Goal: Obtain resource: Download file/media

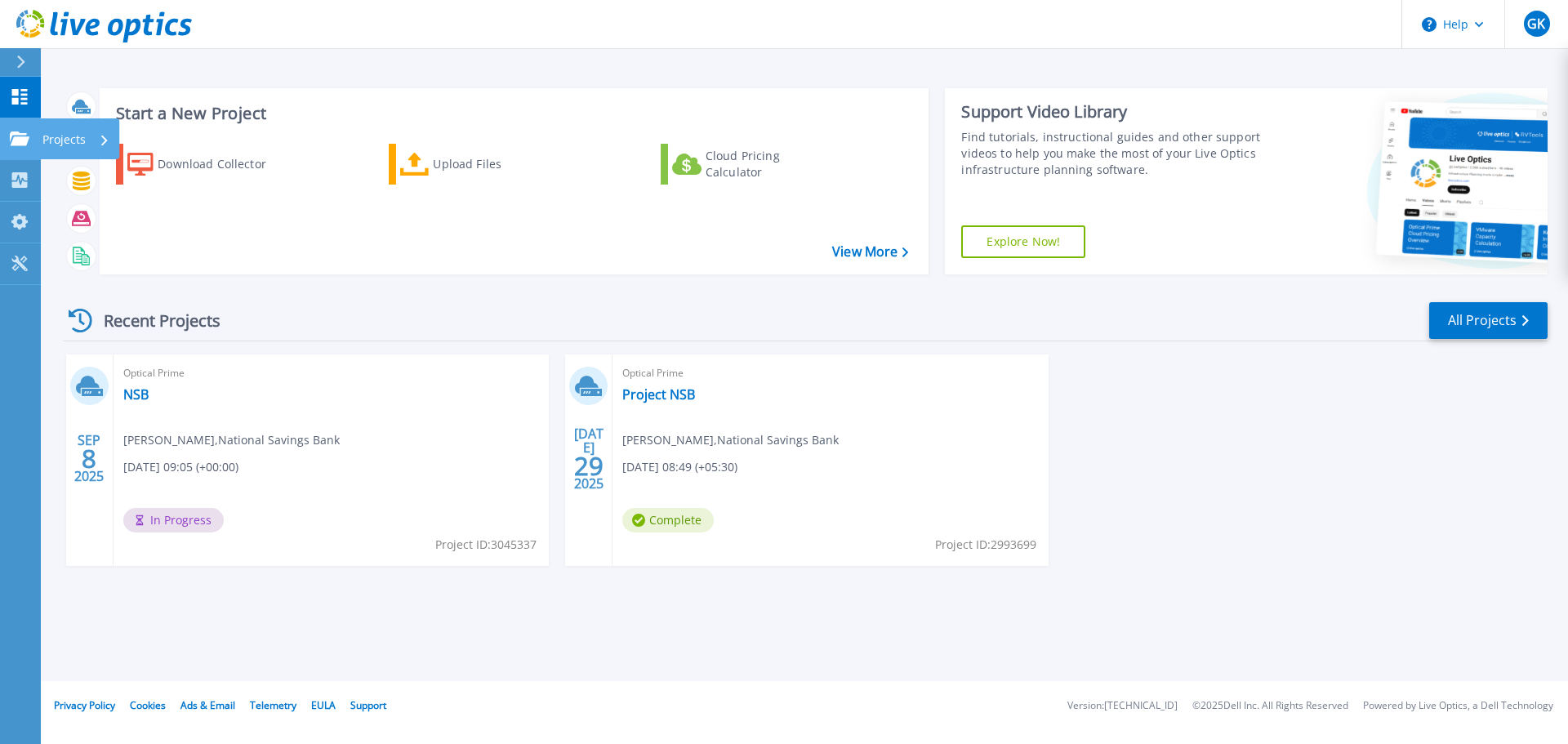
click at [24, 148] on link "Projects Projects" at bounding box center [20, 139] width 41 height 42
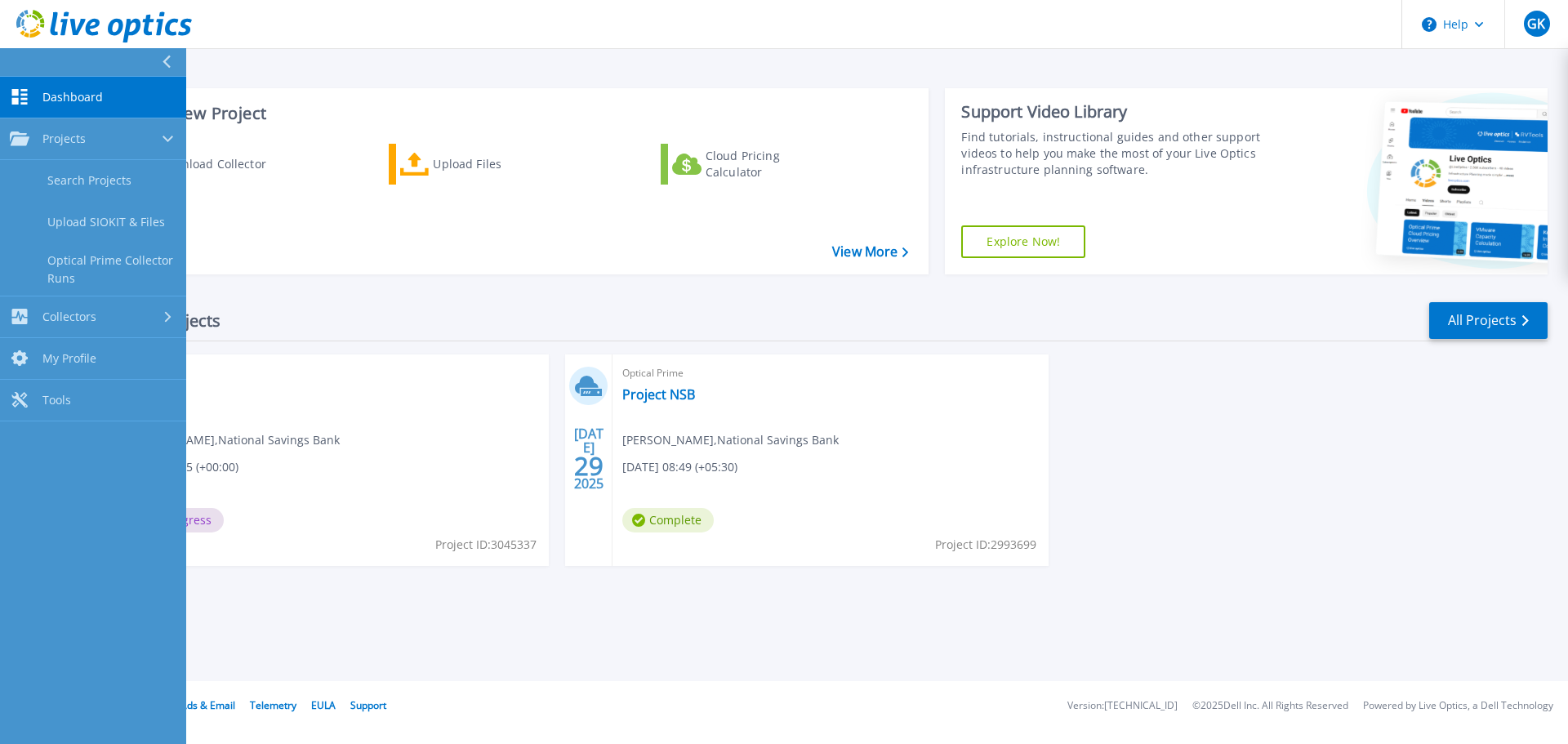
click at [12, 109] on link "Dashboard Dashboard" at bounding box center [93, 97] width 186 height 42
click at [23, 92] on icon at bounding box center [20, 96] width 20 height 16
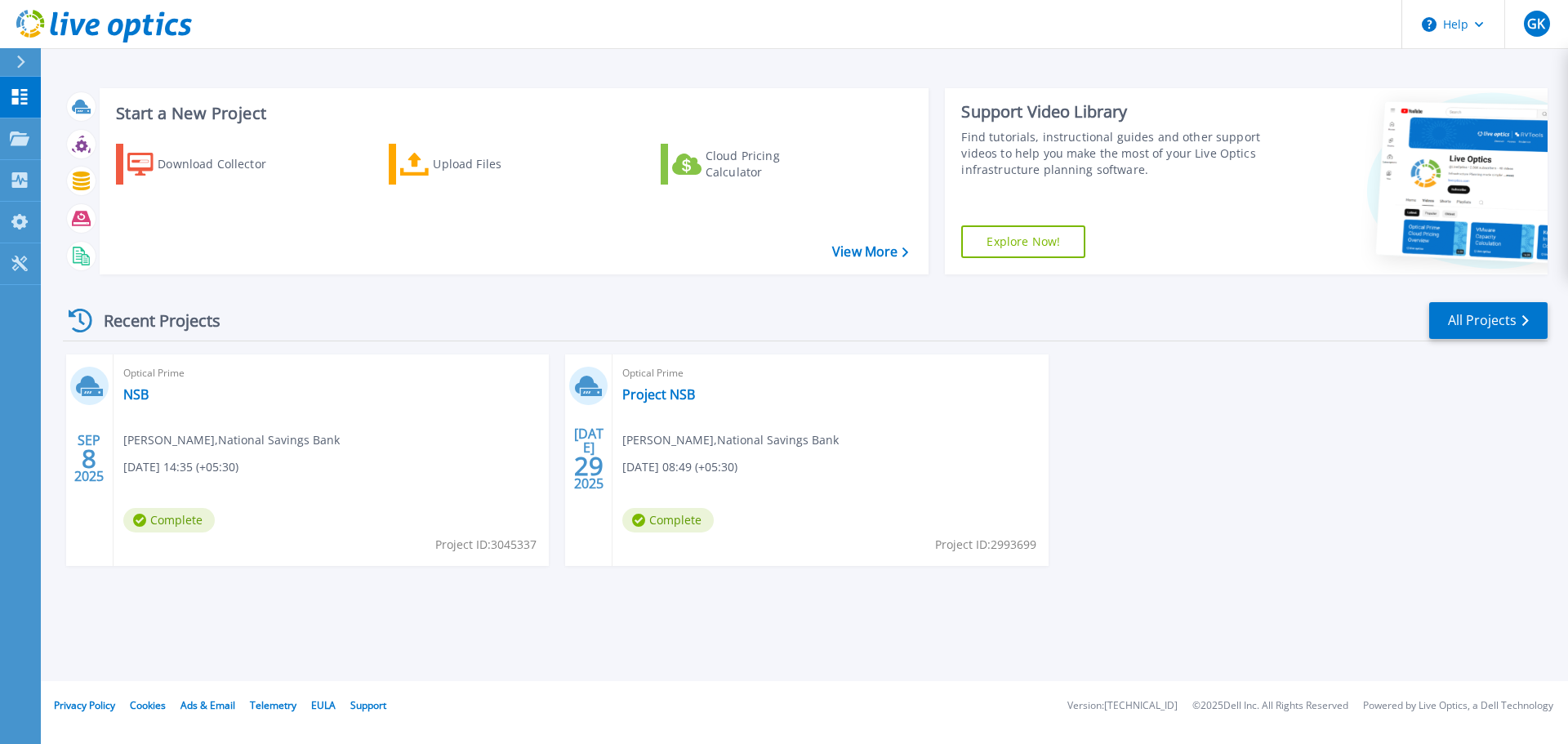
drag, startPoint x: 246, startPoint y: 526, endPoint x: 190, endPoint y: 489, distance: 67.1
click at [245, 526] on div "Optical Prime NSB Gayani Kasthuriarachchi , National Savings Bank 09/08/2025, 1…" at bounding box center [330, 460] width 435 height 212
click at [174, 444] on span "Gayani Kasthuriarachchi , National Savings Bank" at bounding box center [231, 440] width 216 height 18
click at [52, 138] on p "Projects" at bounding box center [64, 139] width 43 height 43
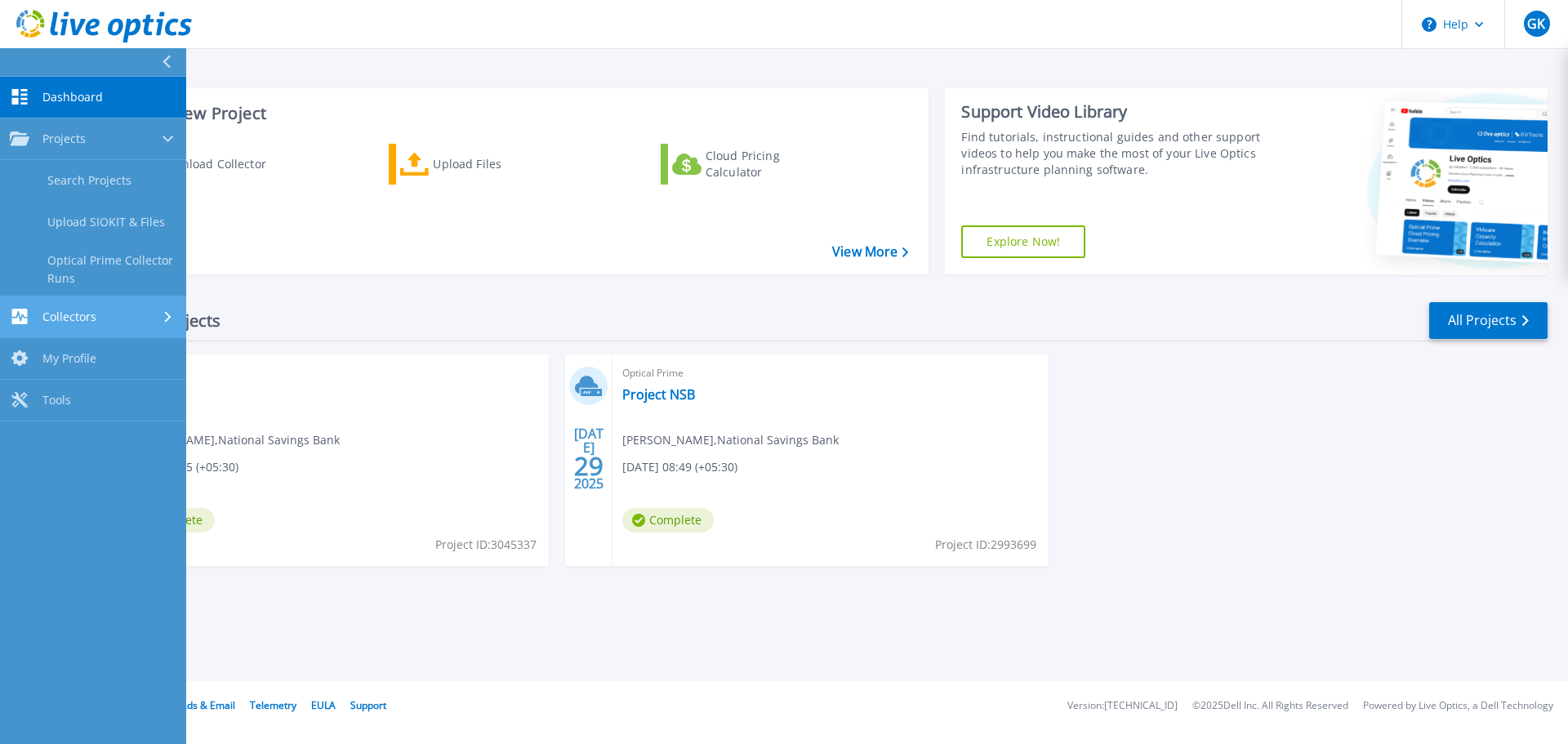
click at [101, 317] on div "Collectors" at bounding box center [93, 316] width 166 height 16
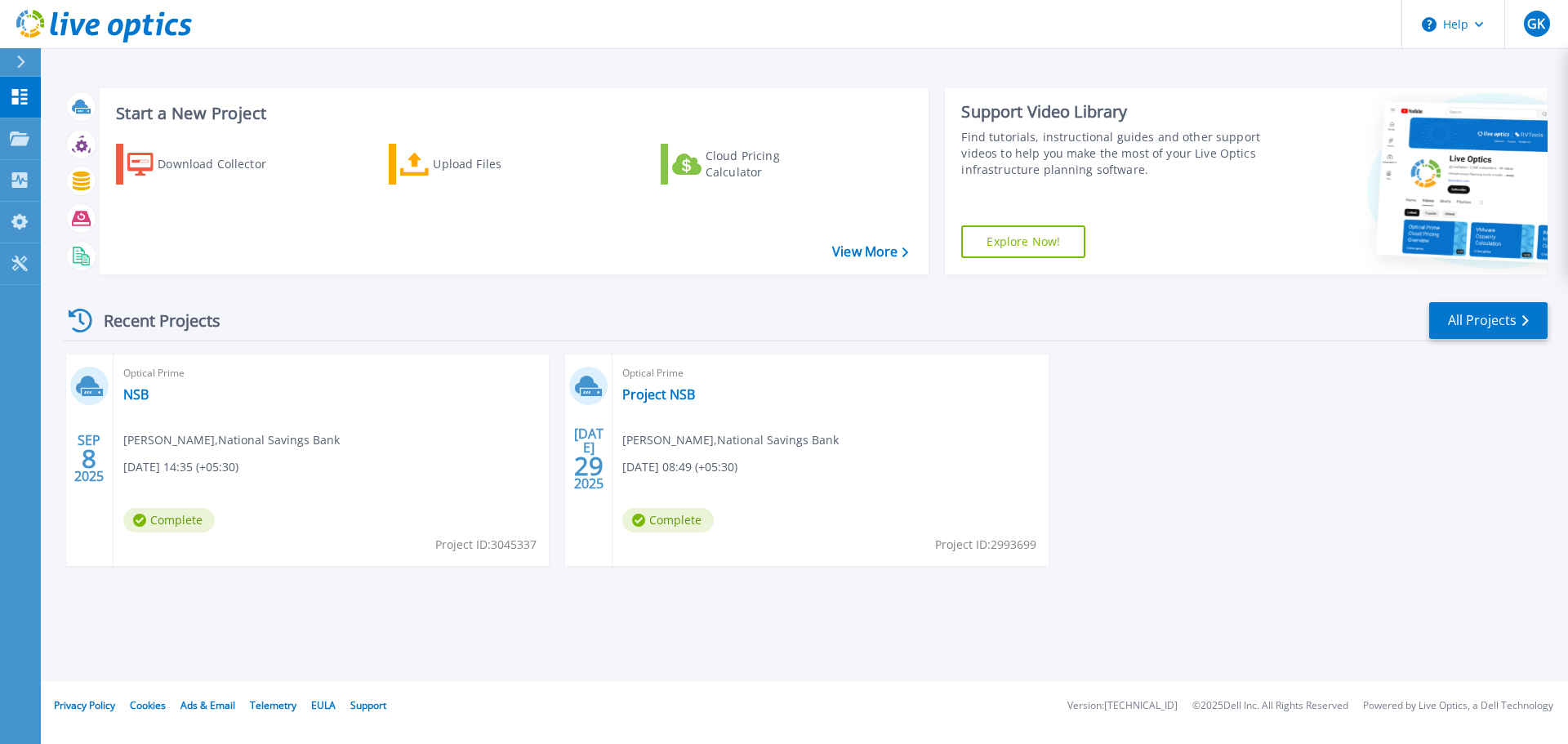
click at [339, 441] on span "Gayani Kasthuriarachchi , National Savings Bank" at bounding box center [231, 440] width 216 height 18
click at [363, 544] on div "Optical Prime NSB Gayani Kasthuriarachchi , National Savings Bank 09/08/2025, 1…" at bounding box center [330, 460] width 435 height 212
click at [238, 510] on div "Optical Prime NSB Gayani Kasthuriarachchi , National Savings Bank 09/08/2025, 1…" at bounding box center [330, 460] width 435 height 212
click at [84, 377] on icon at bounding box center [89, 385] width 27 height 25
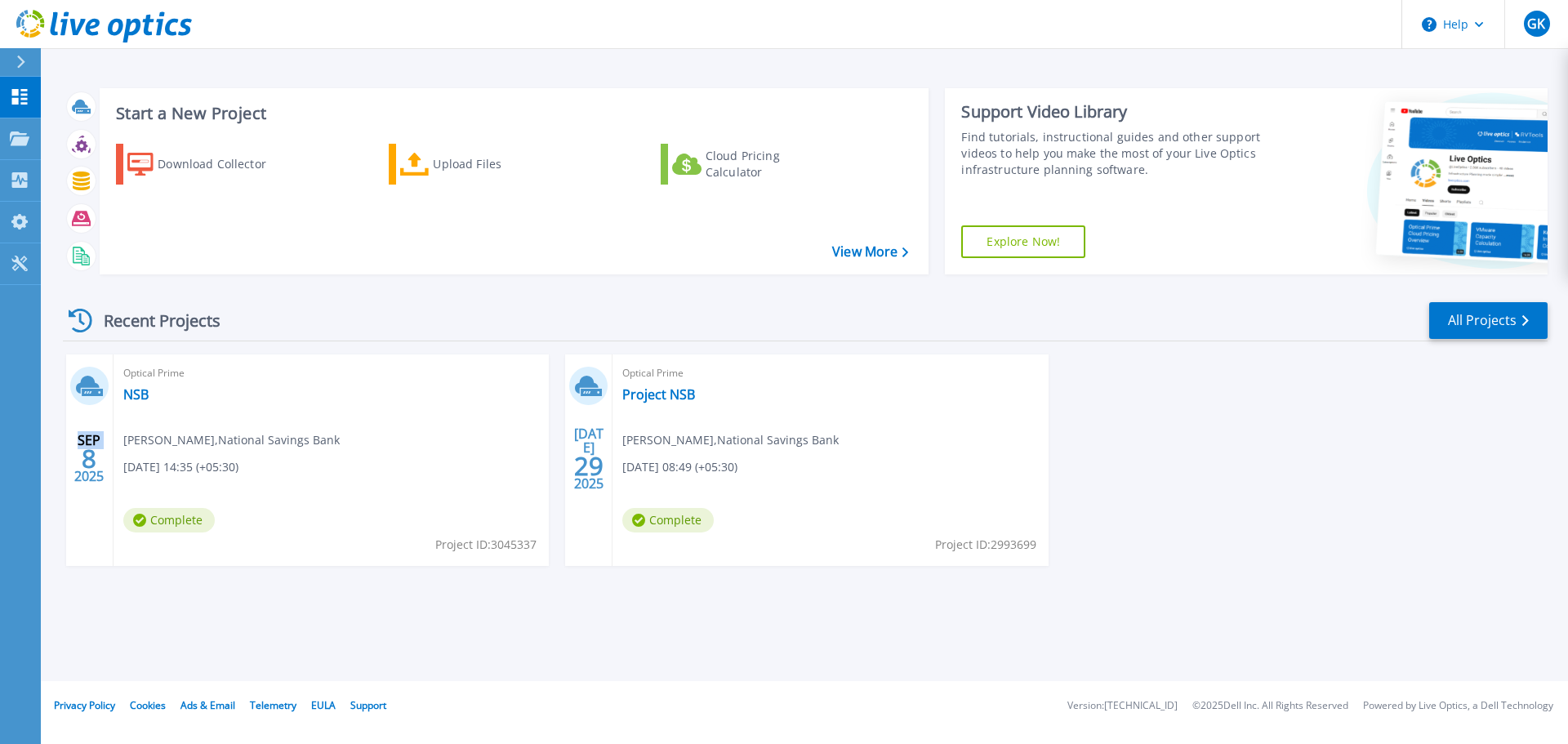
click at [84, 377] on icon at bounding box center [89, 385] width 27 height 25
click at [235, 409] on div "Optical Prime NSB Gayani Kasthuriarachchi , National Savings Bank 09/08/2025, 1…" at bounding box center [330, 460] width 435 height 212
click at [1470, 316] on link "All Projects" at bounding box center [1487, 320] width 118 height 37
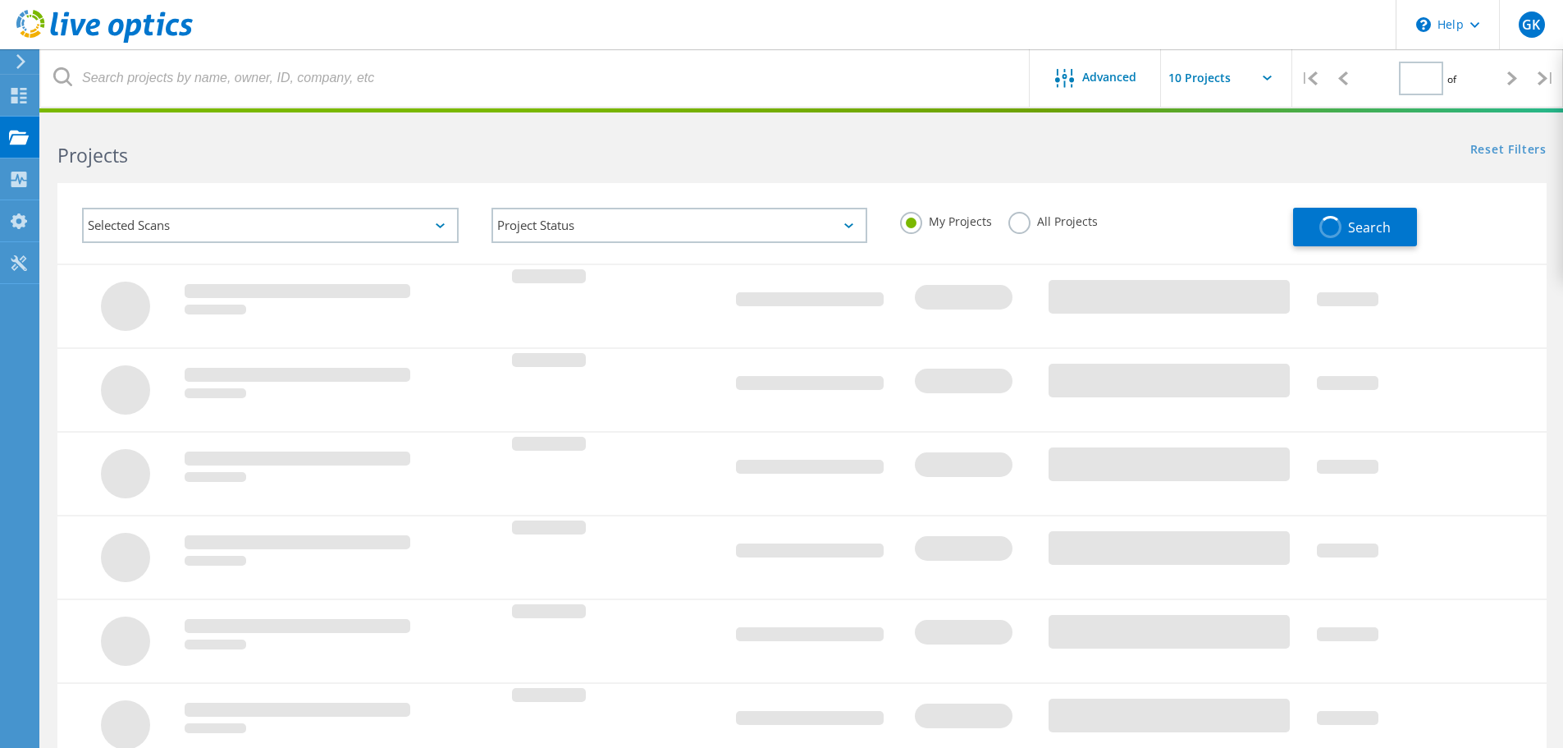
type input "1"
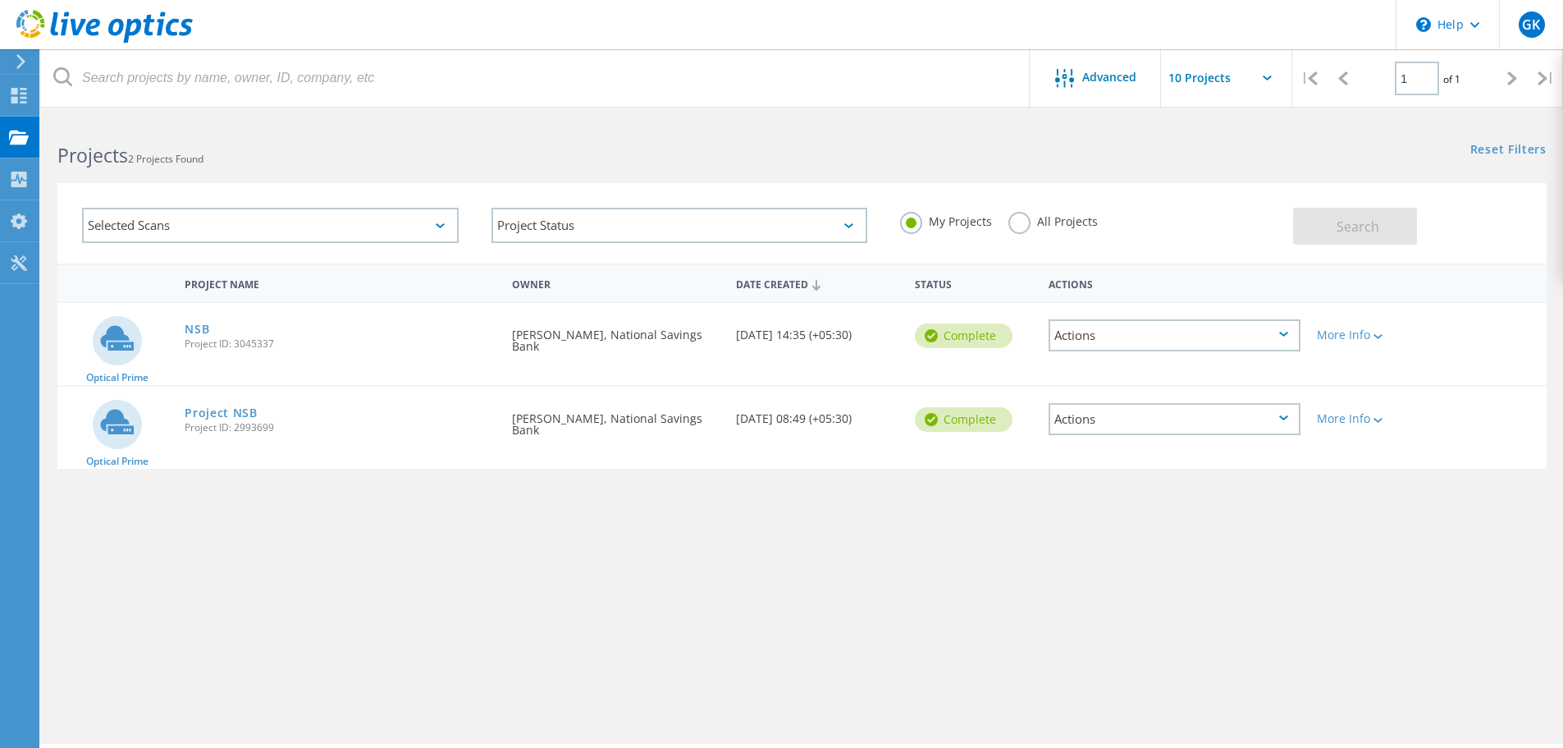
click at [1287, 333] on icon at bounding box center [1283, 334] width 9 height 5
drag, startPoint x: 1466, startPoint y: 333, endPoint x: 1385, endPoint y: 328, distance: 81.4
click at [1466, 333] on div "Optical Prime NSB Project ID: 3045337 Requested By Gayani Kasthuriarachchi, Nat…" at bounding box center [801, 344] width 1489 height 82
click at [1383, 330] on lo-svg-helper at bounding box center [1376, 335] width 12 height 14
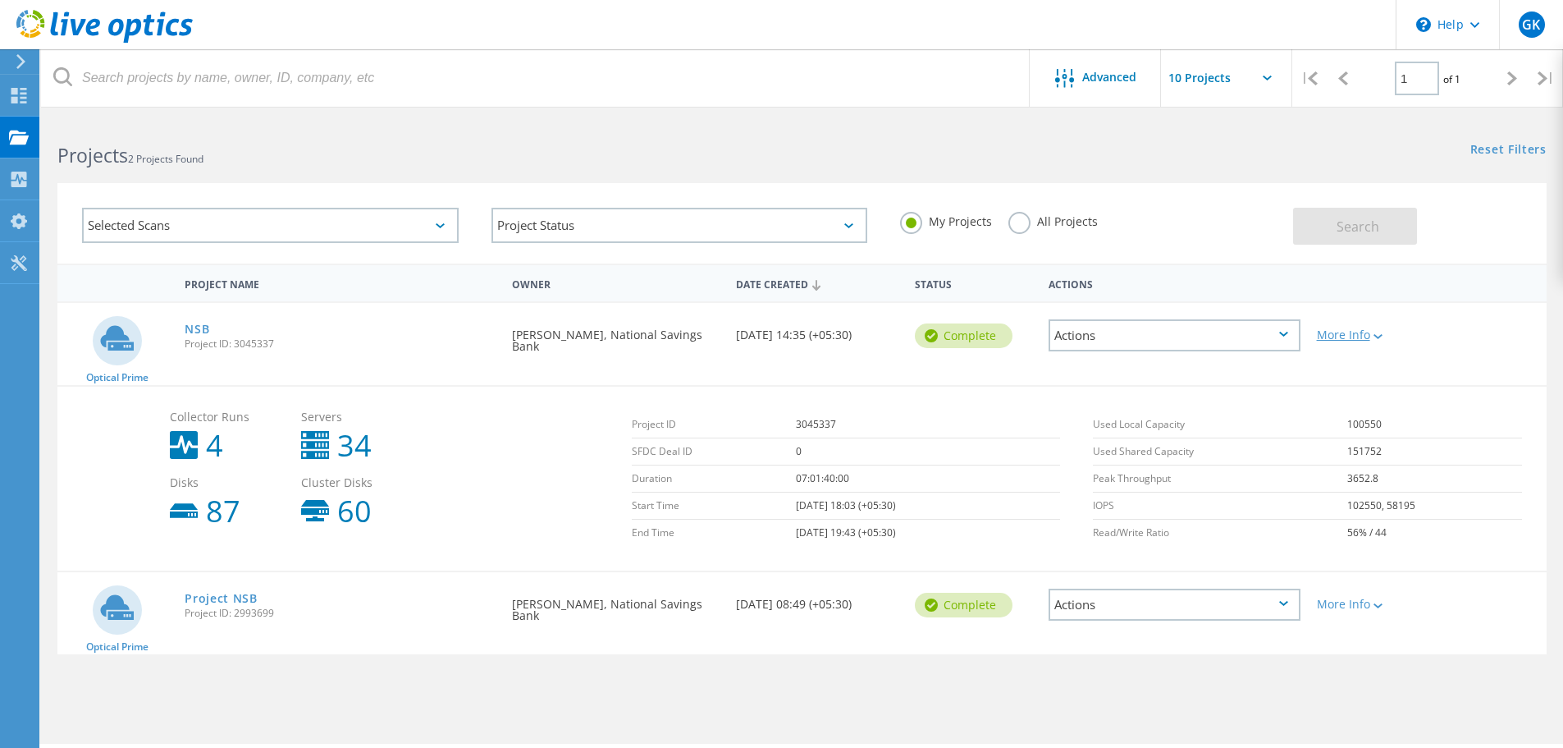
click at [1383, 330] on lo-svg-helper at bounding box center [1376, 335] width 12 height 14
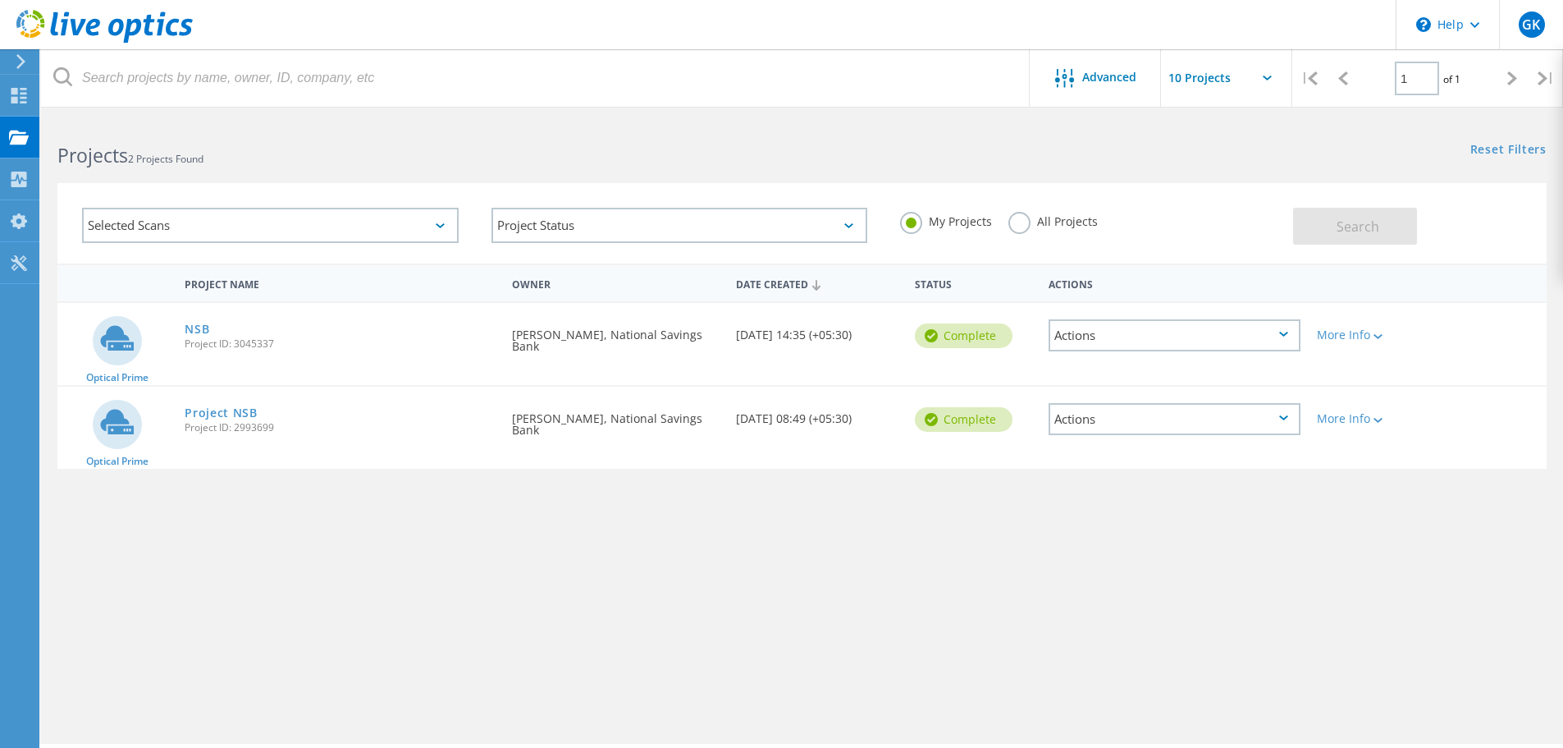
click at [1019, 629] on div "Project Name Owner Date Created Status Actions Optical Prime NSB Project ID: 30…" at bounding box center [801, 476] width 1489 height 427
click at [1289, 328] on div "Actions" at bounding box center [1175, 335] width 252 height 32
click at [1120, 347] on div "Share" at bounding box center [1174, 348] width 249 height 25
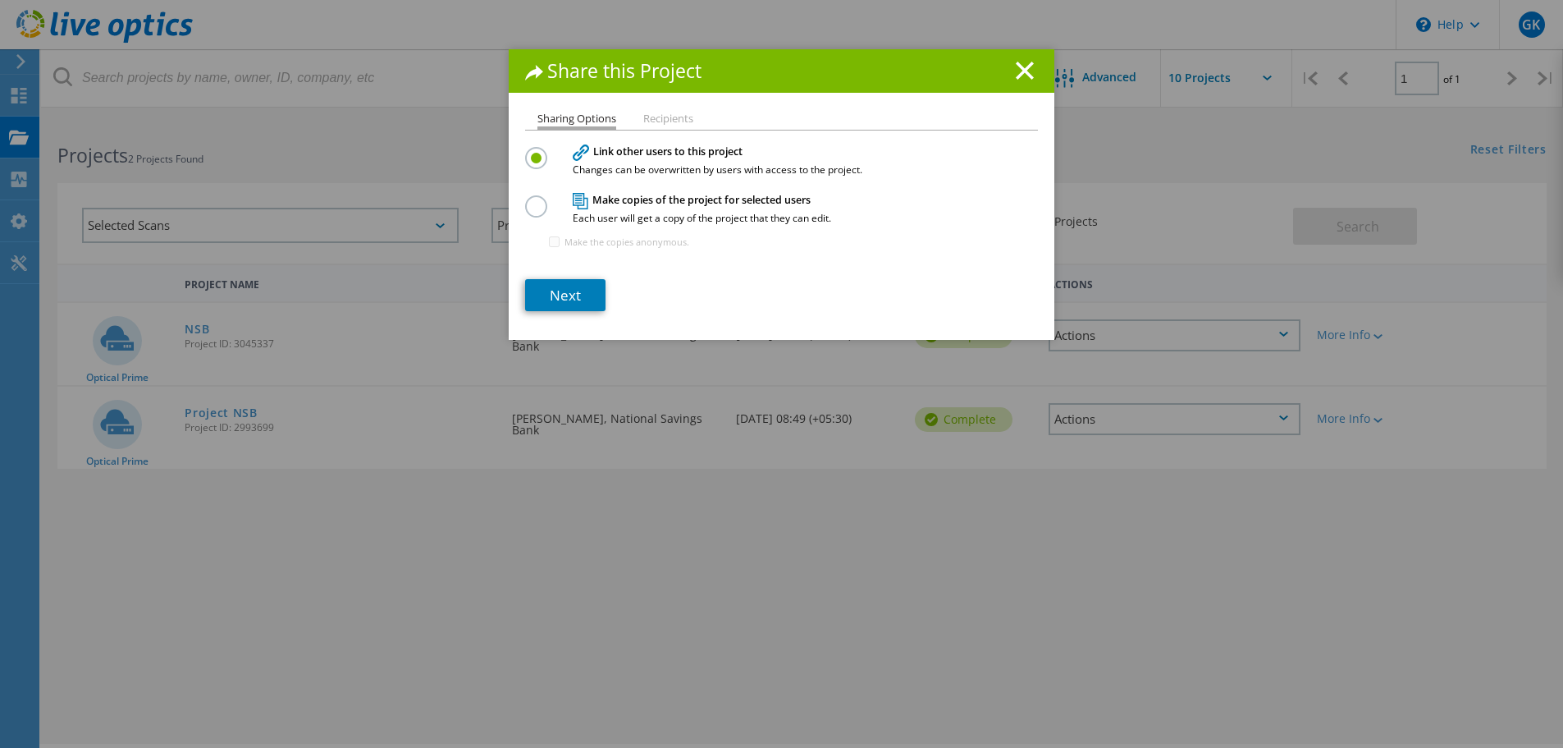
click at [647, 113] on li "Recipients" at bounding box center [668, 119] width 50 height 13
click at [670, 118] on li "Recipients" at bounding box center [668, 119] width 50 height 13
click at [1017, 75] on icon at bounding box center [1025, 71] width 18 height 18
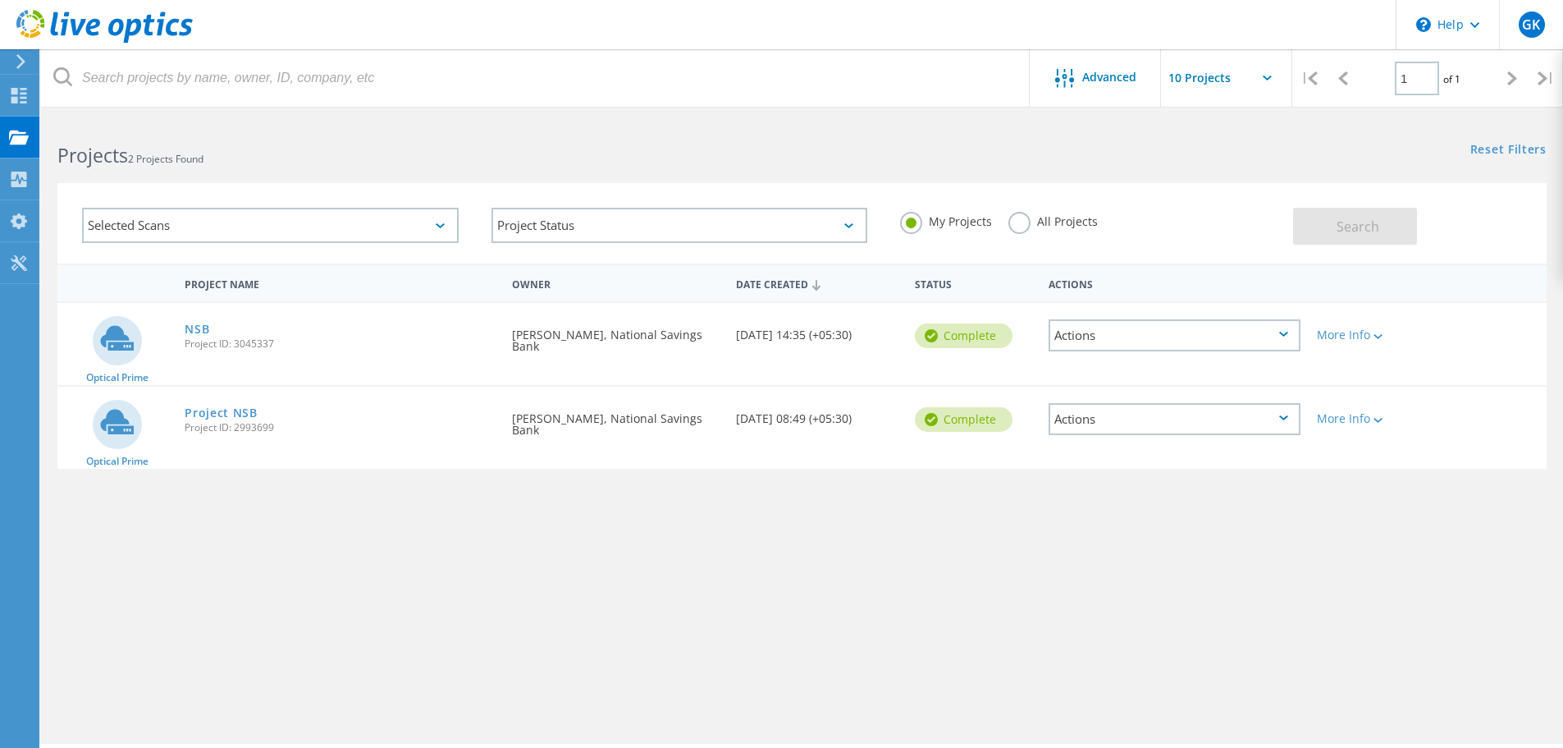
click at [1279, 330] on div "Actions" at bounding box center [1175, 335] width 252 height 32
click at [958, 617] on div "Project Name Owner Date Created Status Actions Optical Prime NSB Project ID: 30…" at bounding box center [801, 476] width 1489 height 427
click at [1284, 337] on div "Actions" at bounding box center [1175, 335] width 252 height 32
click at [1151, 295] on div "View Project" at bounding box center [1174, 297] width 249 height 25
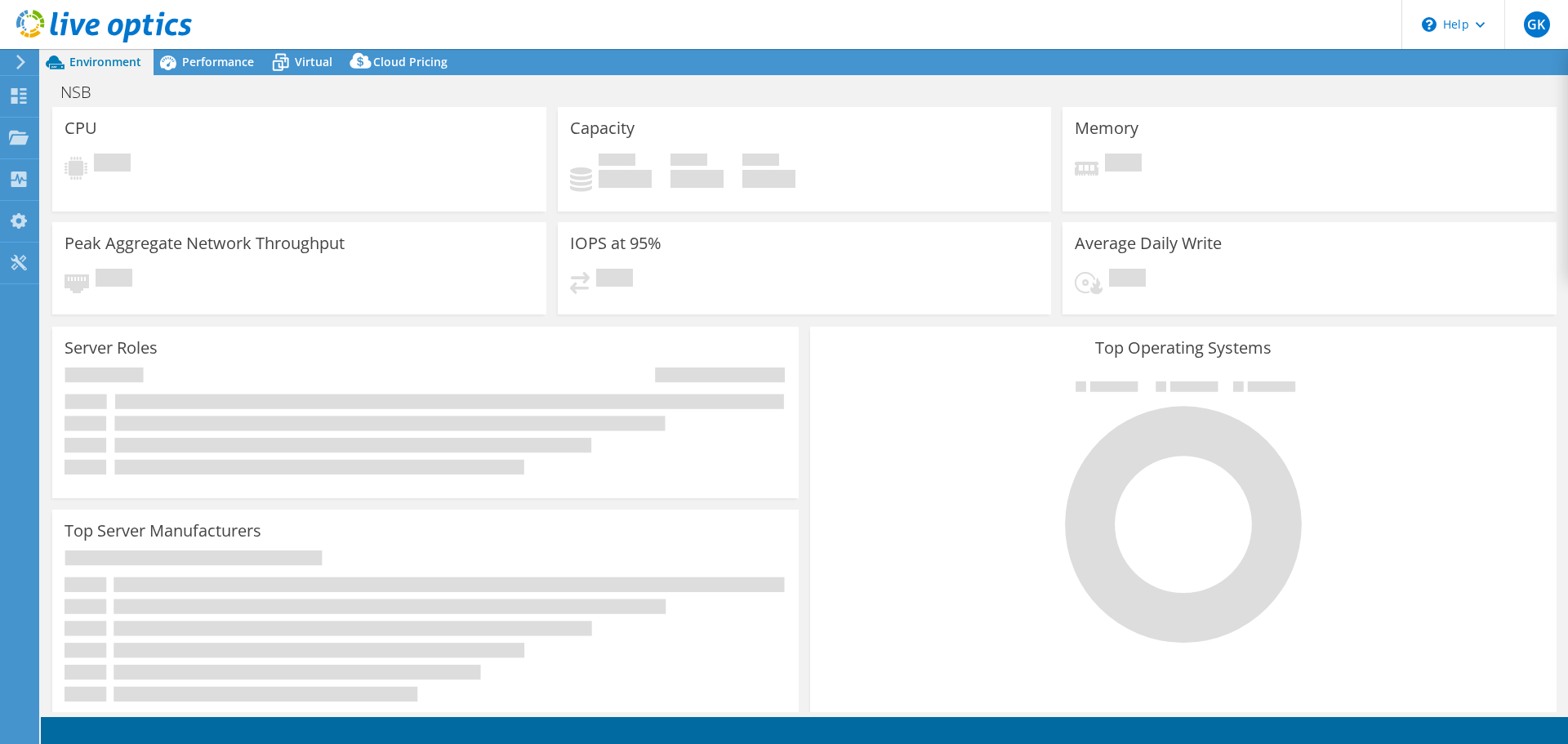
select select "USD"
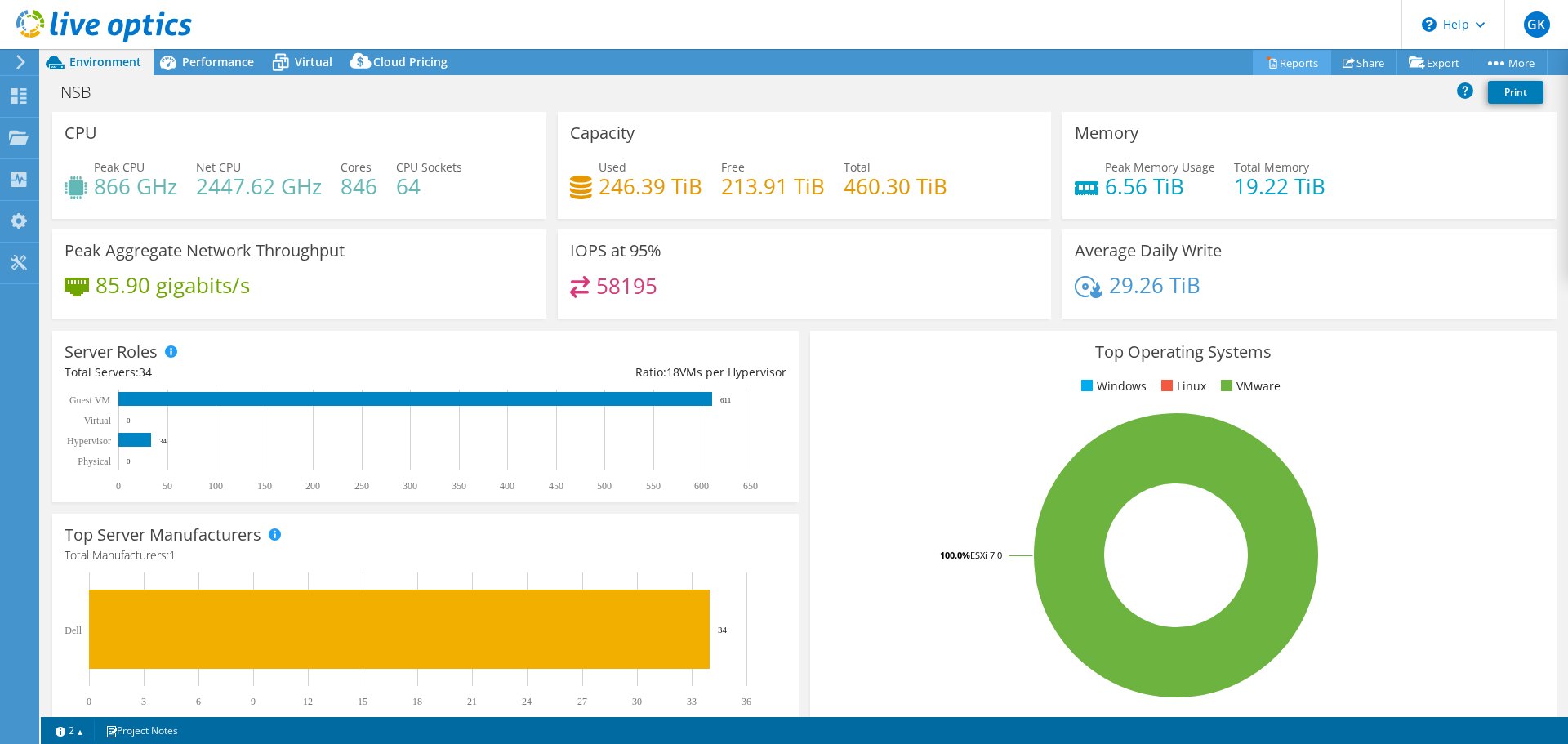
click at [1269, 62] on link "Reports" at bounding box center [1291, 62] width 79 height 25
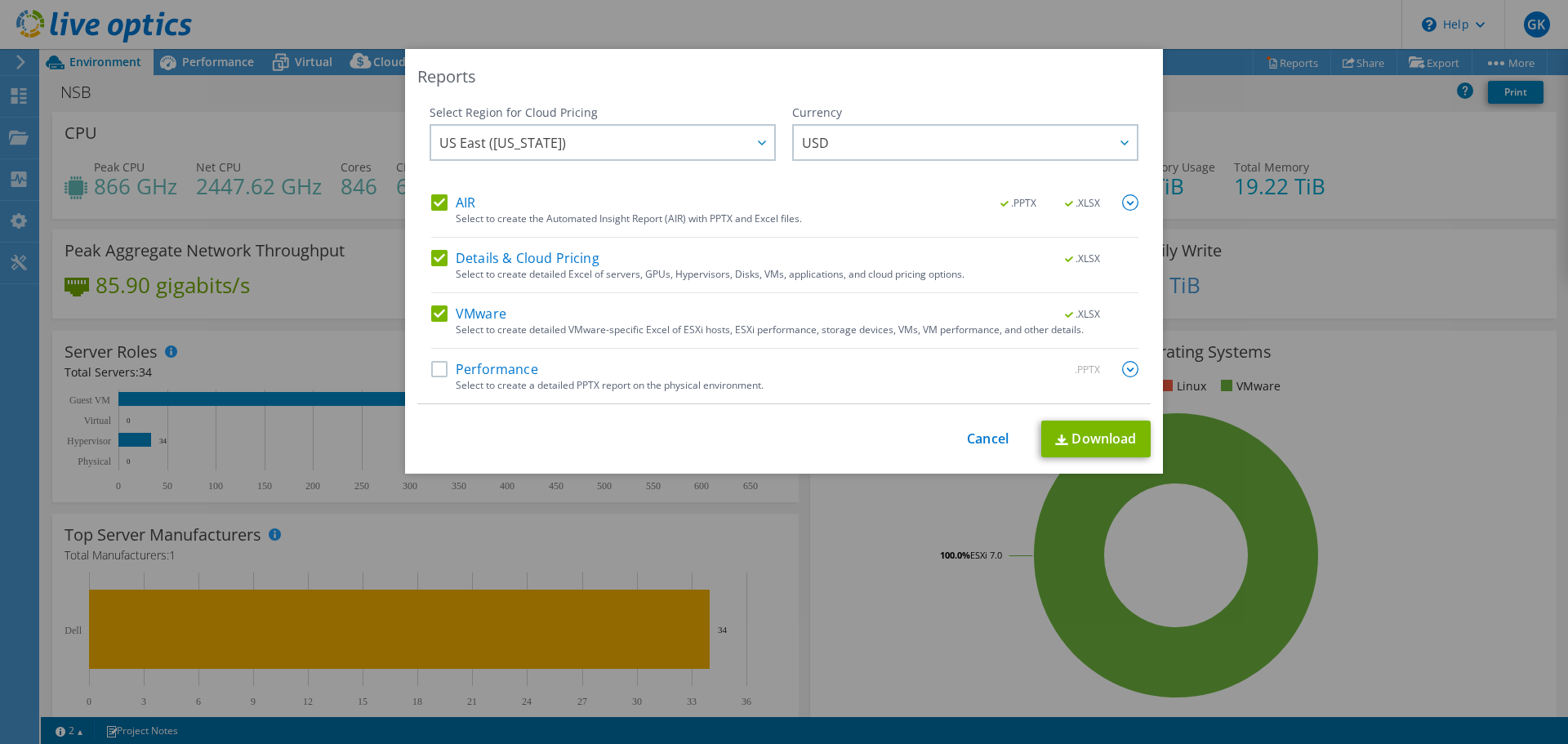
drag, startPoint x: 435, startPoint y: 198, endPoint x: 434, endPoint y: 251, distance: 53.0
click at [436, 198] on label "AIR" at bounding box center [453, 202] width 44 height 16
click at [0, 0] on input "AIR" at bounding box center [0, 0] width 0 height 0
click at [435, 253] on label "Details & Cloud Pricing" at bounding box center [514, 258] width 168 height 16
click at [0, 0] on input "Details & Cloud Pricing" at bounding box center [0, 0] width 0 height 0
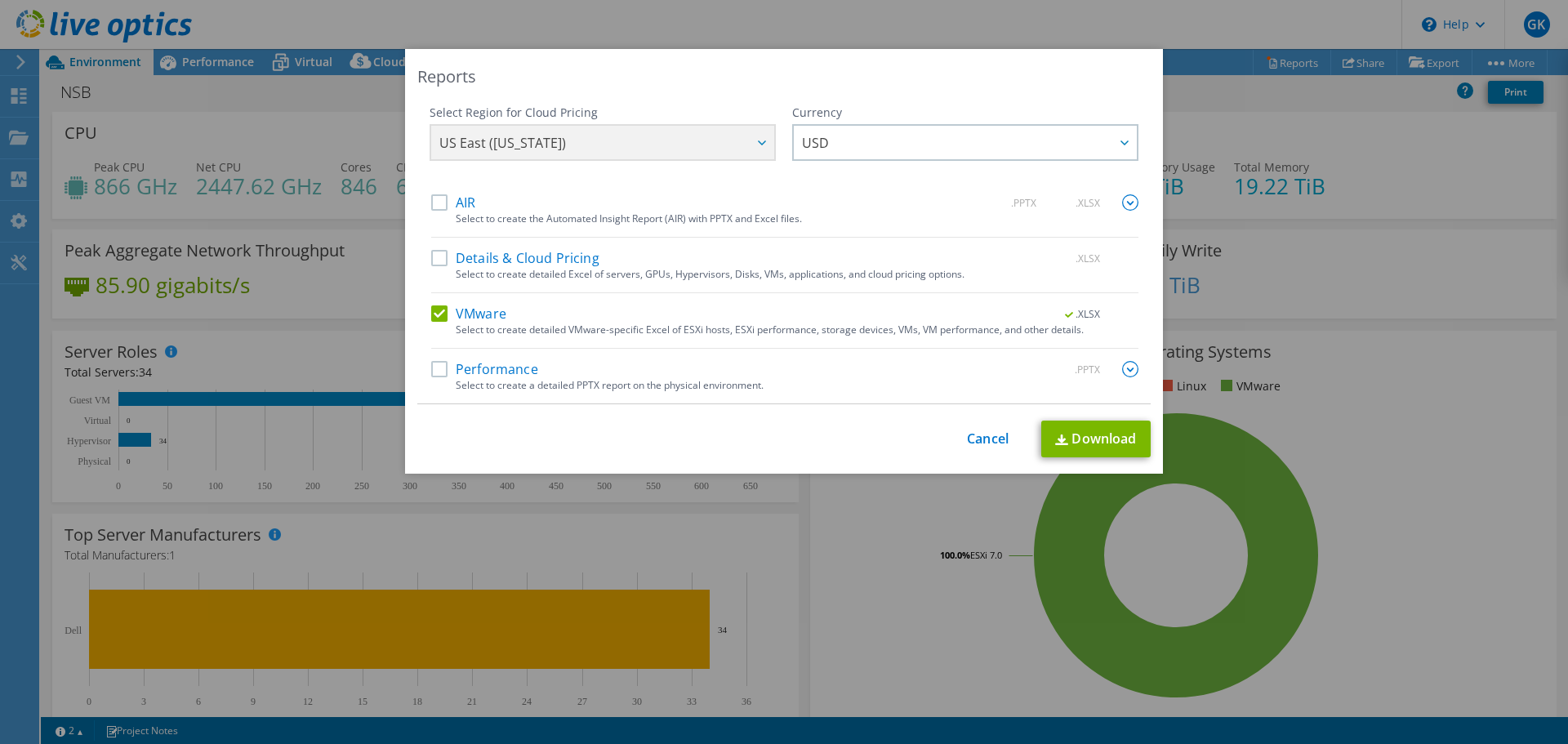
click at [435, 366] on label "Performance" at bounding box center [484, 369] width 106 height 16
click at [0, 0] on input "Performance" at bounding box center [0, 0] width 0 height 0
click at [438, 206] on label "AIR" at bounding box center [453, 202] width 44 height 16
click at [0, 0] on input "AIR" at bounding box center [0, 0] width 0 height 0
click at [431, 254] on label "Details & Cloud Pricing" at bounding box center [514, 258] width 168 height 16
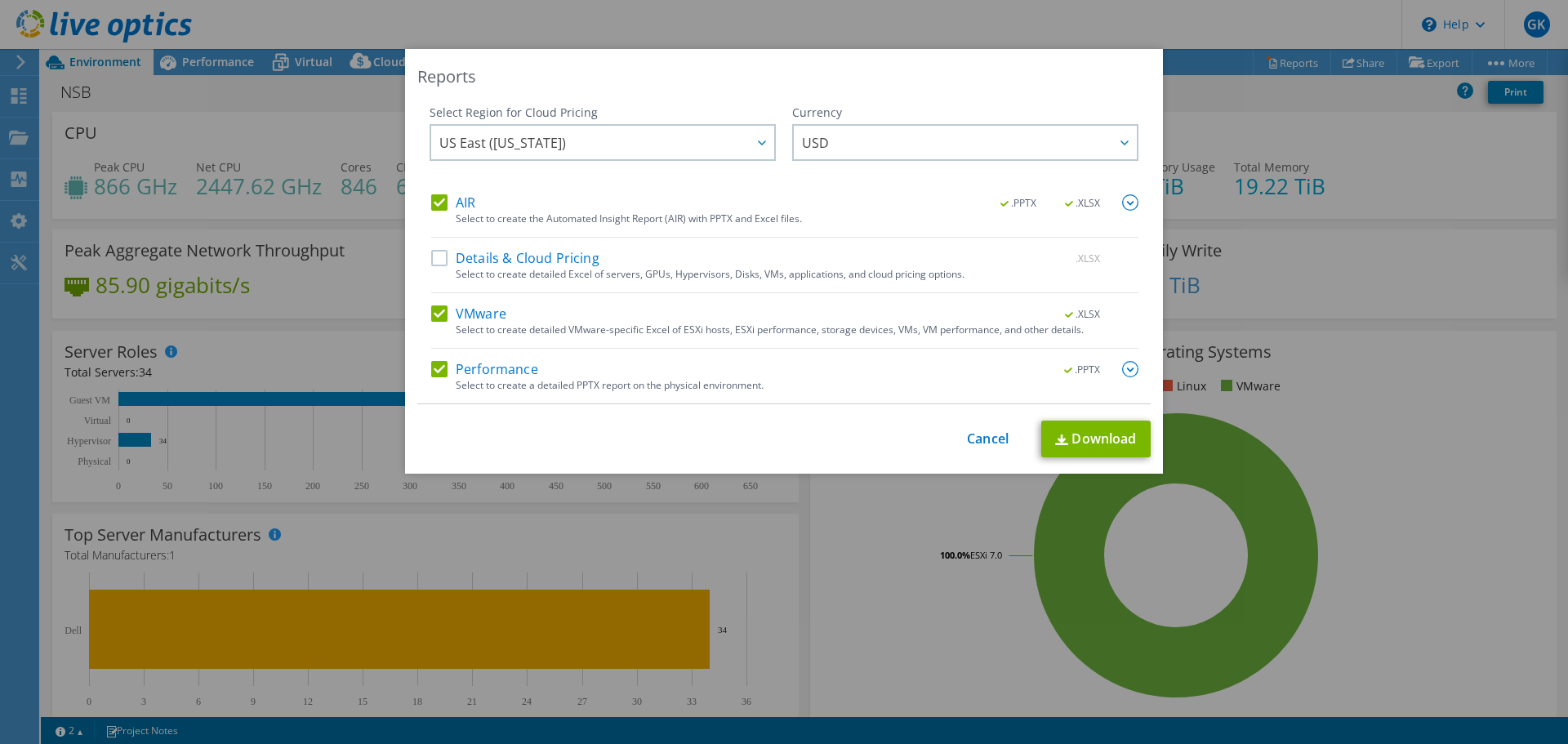
click at [0, 0] on input "Details & Cloud Pricing" at bounding box center [0, 0] width 0 height 0
click at [1082, 439] on link "Download" at bounding box center [1095, 439] width 109 height 37
